Goal: Transaction & Acquisition: Register for event/course

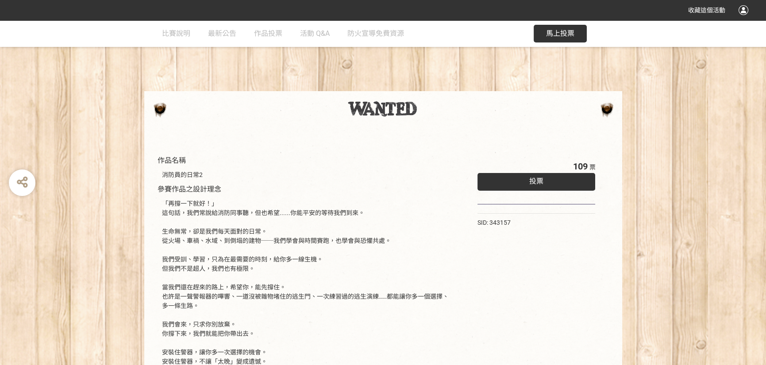
click at [553, 37] on span "馬上投票" at bounding box center [560, 33] width 28 height 8
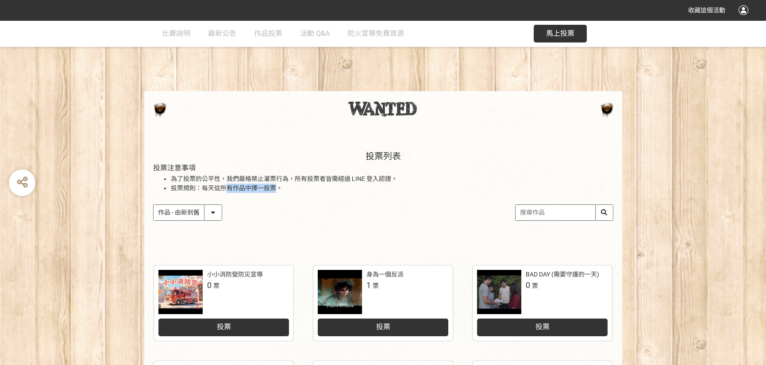
drag, startPoint x: 224, startPoint y: 190, endPoint x: 276, endPoint y: 186, distance: 52.4
click at [276, 186] on li "投票規則：每天從所有作品中擇一投票。" at bounding box center [392, 188] width 443 height 9
click at [308, 223] on div "投票列表 投票注意事項 為了投票的公平性，我們嚴格禁止灌票行為，所有投票者皆需經過 LINE 登入認證。 投票規則：每天從所有作品中擇一投票。 作品 - 由新…" at bounding box center [383, 194] width 478 height 123
click at [176, 32] on span "比賽說明" at bounding box center [176, 33] width 28 height 8
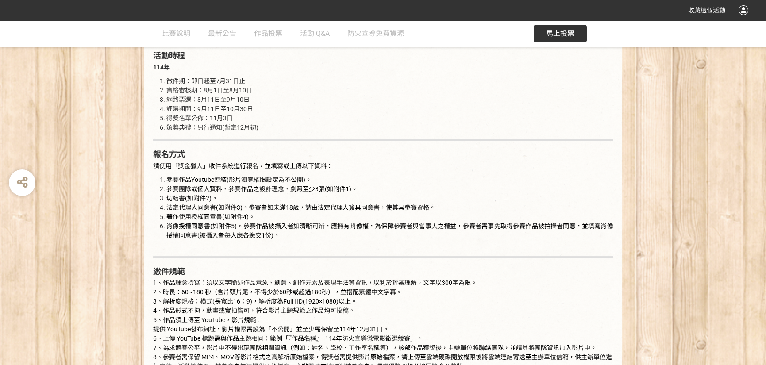
scroll to position [797, 0]
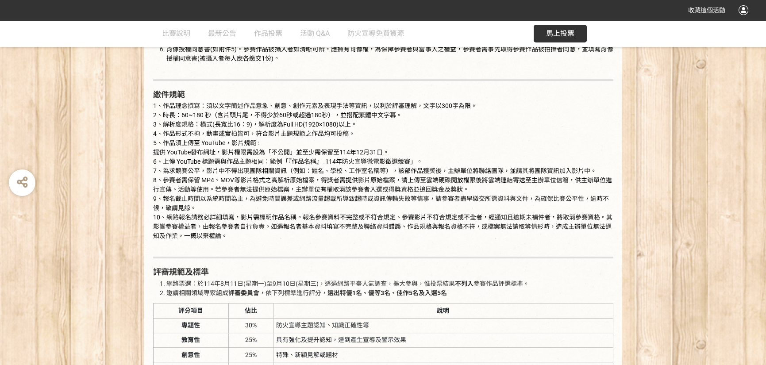
scroll to position [1151, 0]
